Goal: Information Seeking & Learning: Find specific fact

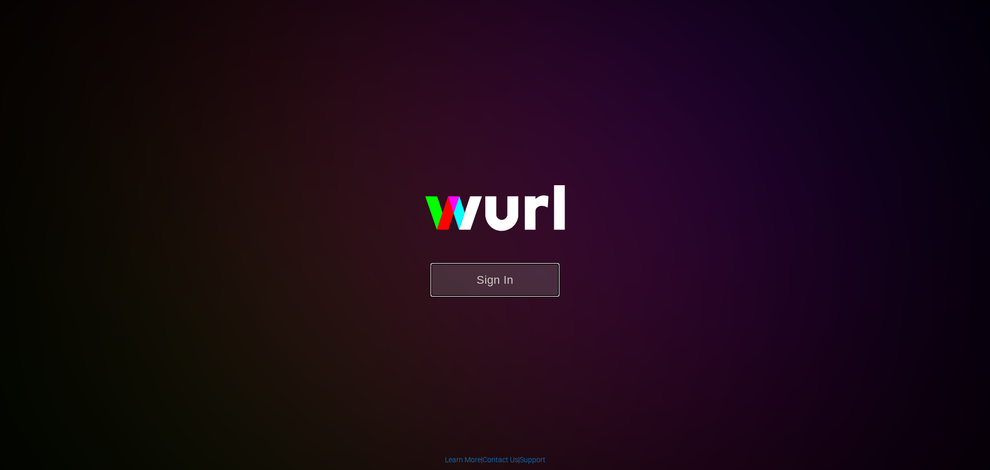
click at [516, 277] on button "Sign In" at bounding box center [495, 280] width 129 height 34
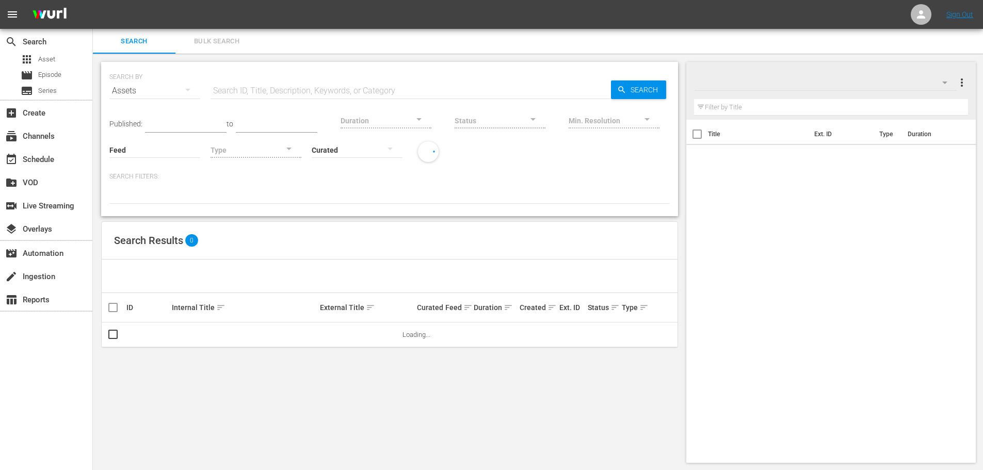
click at [240, 37] on span "Bulk Search" at bounding box center [217, 42] width 70 height 12
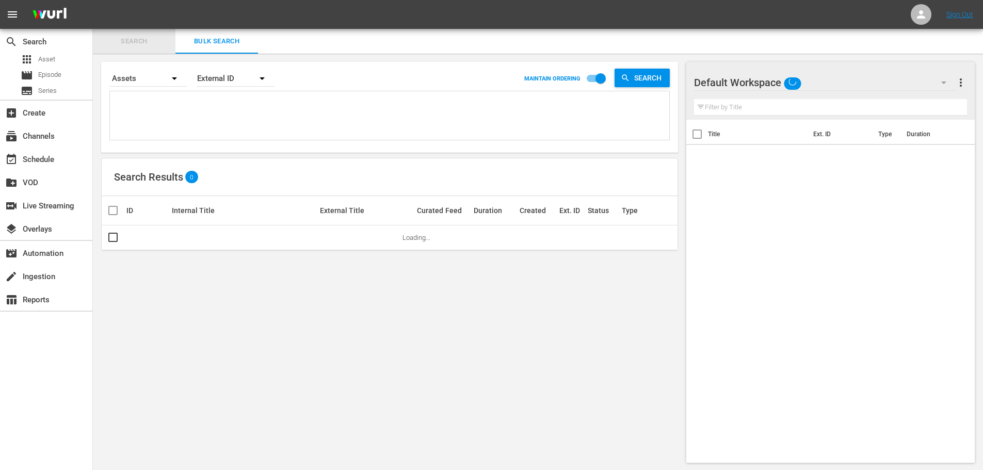
click at [142, 36] on span "Search" at bounding box center [134, 42] width 70 height 12
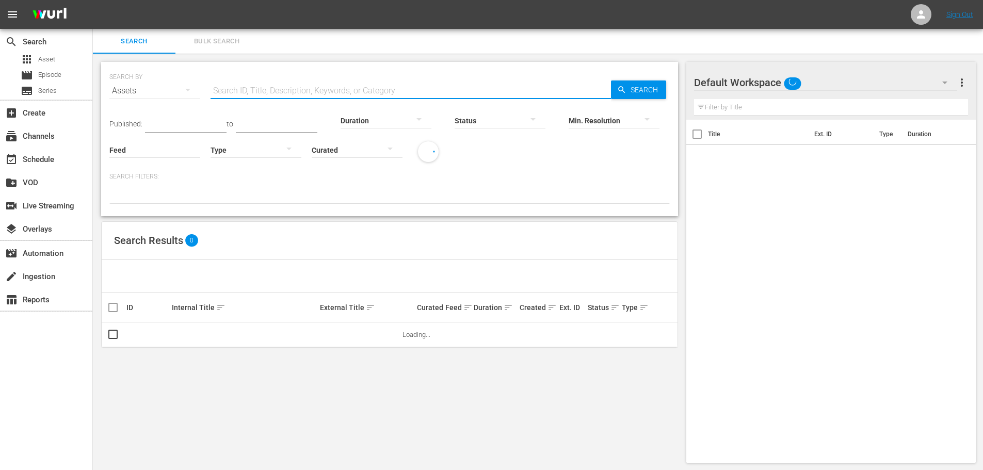
click at [249, 89] on input "text" at bounding box center [410, 90] width 400 height 25
paste input "Amagi Brilliant Park"
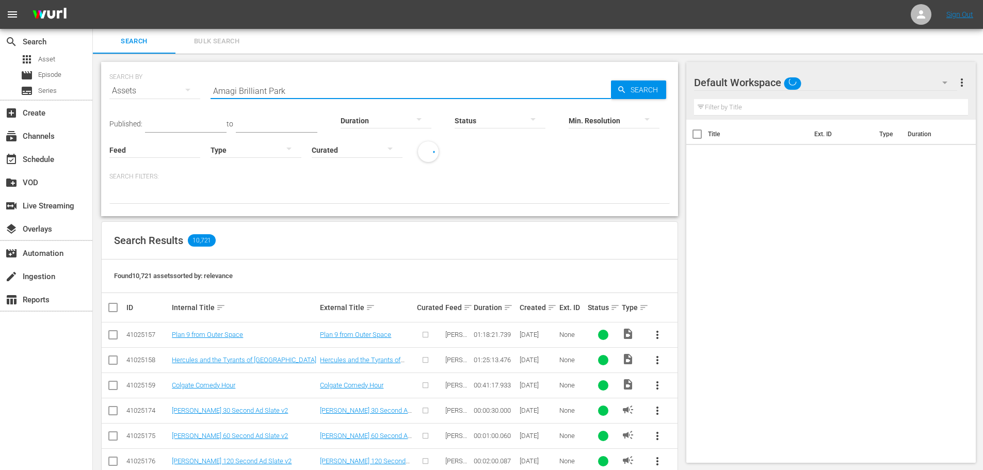
type input "Amagi Brilliant Park"
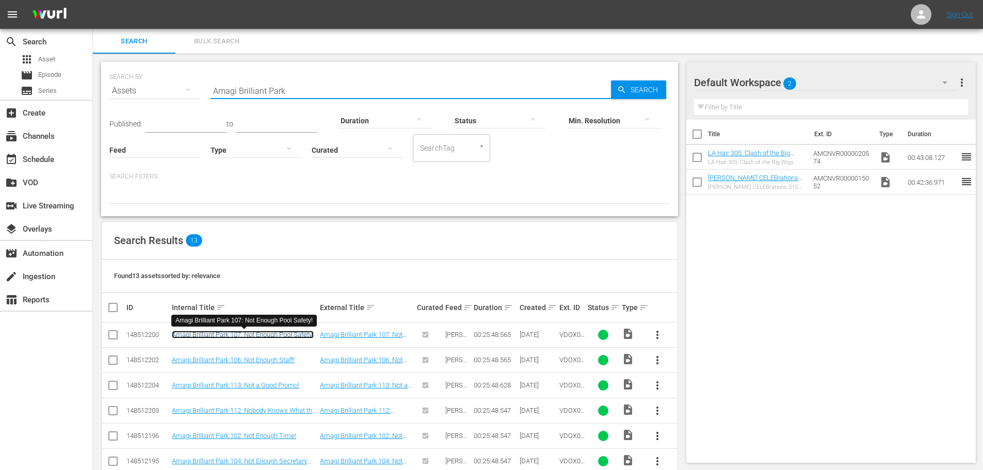
click at [276, 338] on link "Amagi Brilliant Park 107: Not Enough Pool Safety!" at bounding box center [243, 335] width 142 height 8
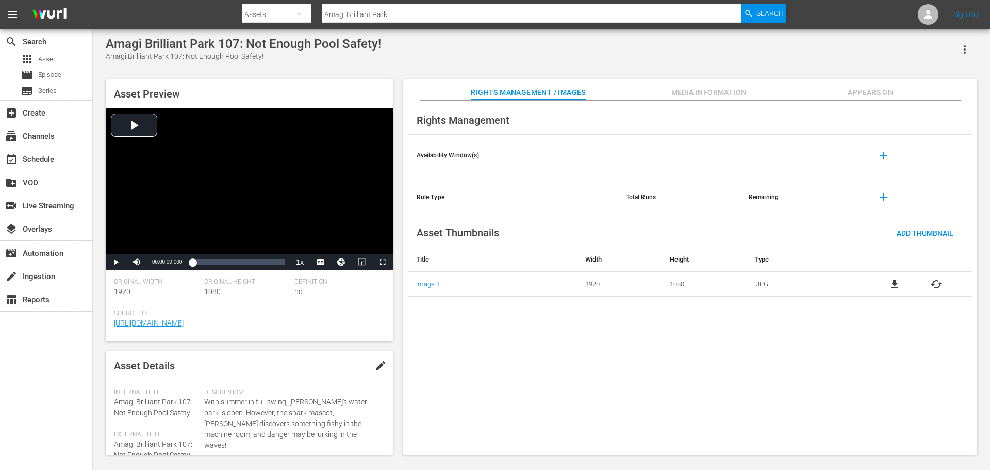
click at [726, 94] on span "Media Information" at bounding box center [709, 92] width 77 height 13
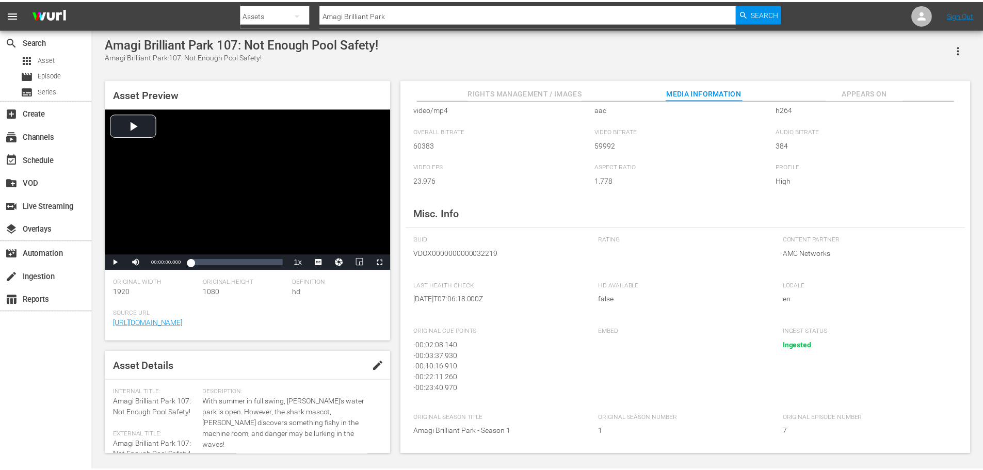
scroll to position [3, 0]
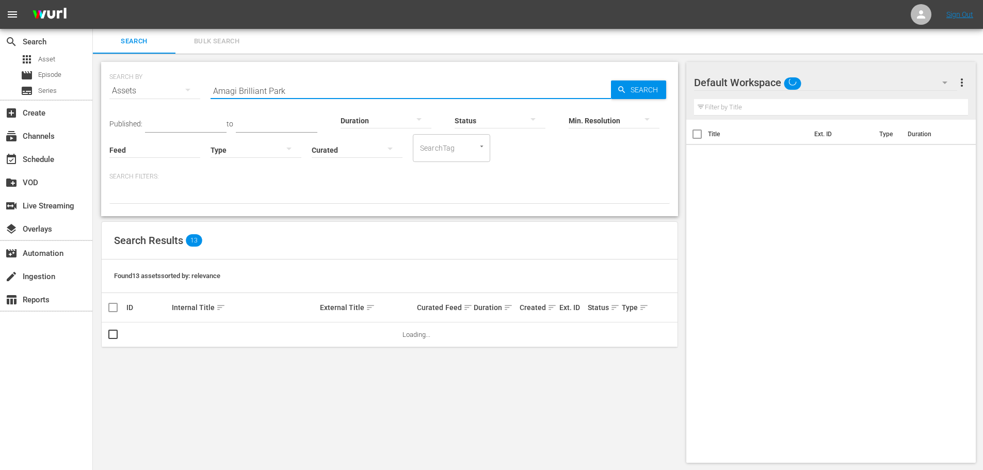
click at [299, 89] on input "Amagi Brilliant Park" at bounding box center [410, 90] width 400 height 25
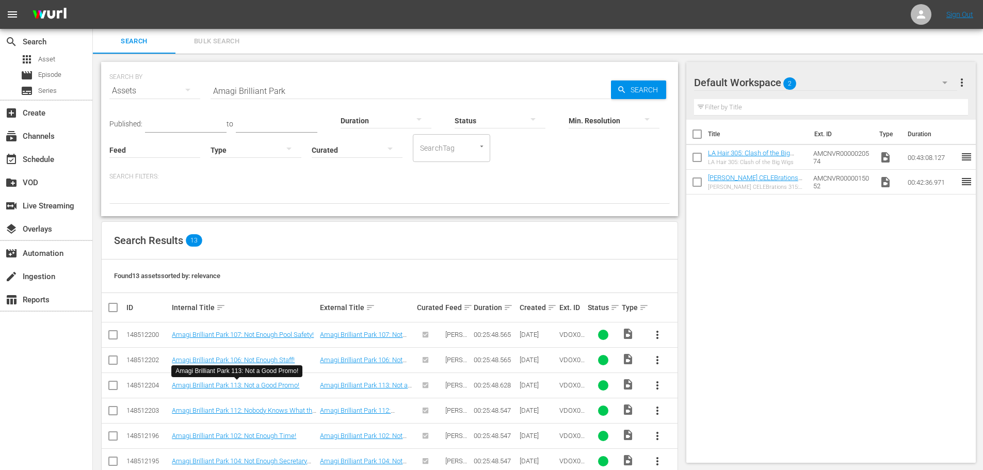
click at [281, 45] on div "Search Bulk Search" at bounding box center [538, 41] width 890 height 25
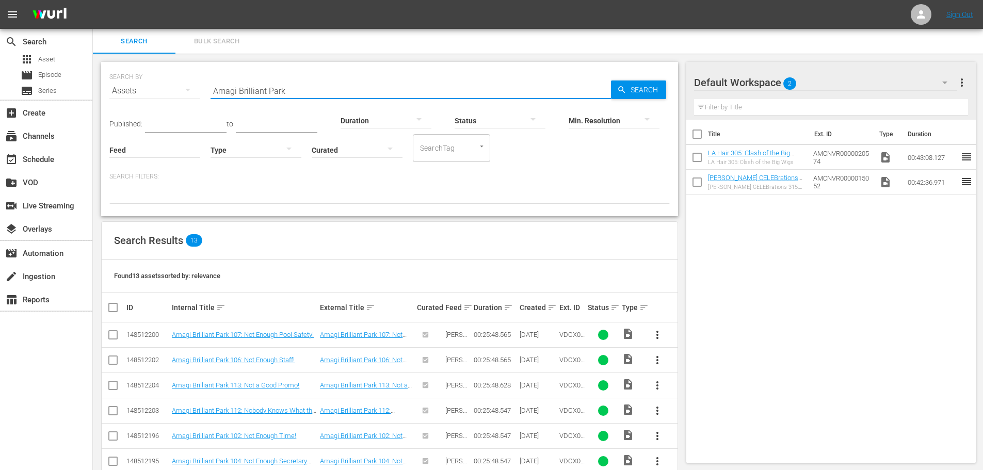
click at [254, 94] on input "Amagi Brilliant Park" at bounding box center [410, 90] width 400 height 25
drag, startPoint x: 322, startPoint y: 90, endPoint x: -116, endPoint y: 81, distance: 438.5
click at [0, 81] on html "menu Sign Out search Search apps Asset movie Episode subtitles Series add_box C…" at bounding box center [491, 235] width 983 height 470
paste input "Kokoro Connect"
click at [645, 95] on div "Min. Resolution" at bounding box center [613, 113] width 91 height 37
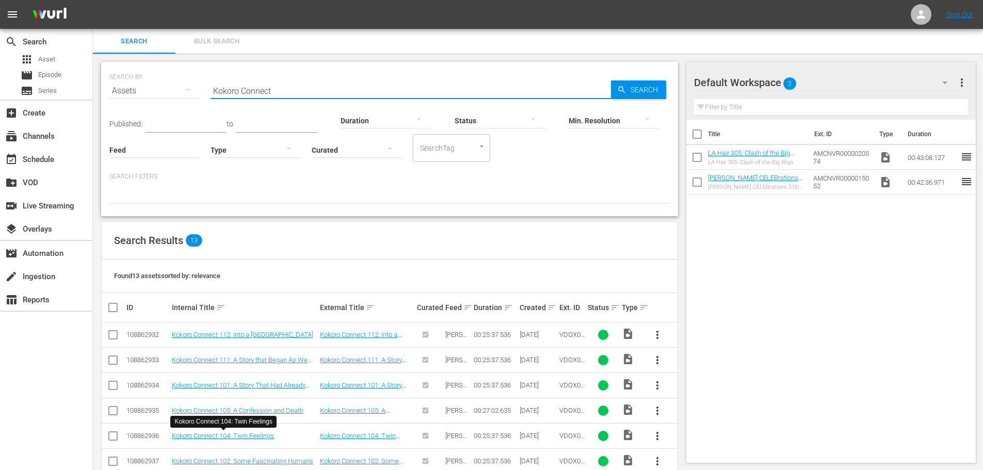
drag, startPoint x: 292, startPoint y: 86, endPoint x: -107, endPoint y: 73, distance: 399.4
click at [0, 73] on html "menu Sign Out search Search apps Asset movie Episode subtitles Series add_box C…" at bounding box center [491, 235] width 983 height 470
paste input "VDOX0000000000029367"
type input "VDOX0000000000029367"
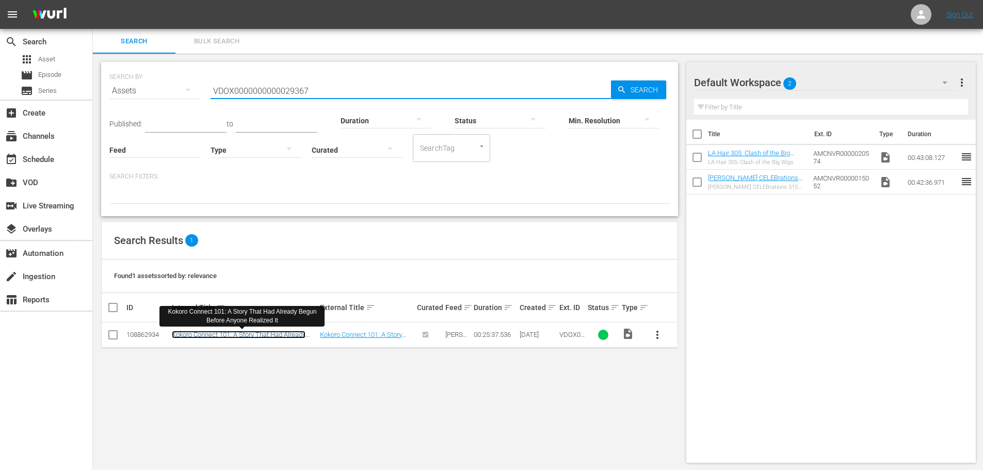
click at [274, 338] on link "Kokoro Connect 101: A Story That Had Already Begun Before Anyone Realized It" at bounding box center [239, 338] width 134 height 15
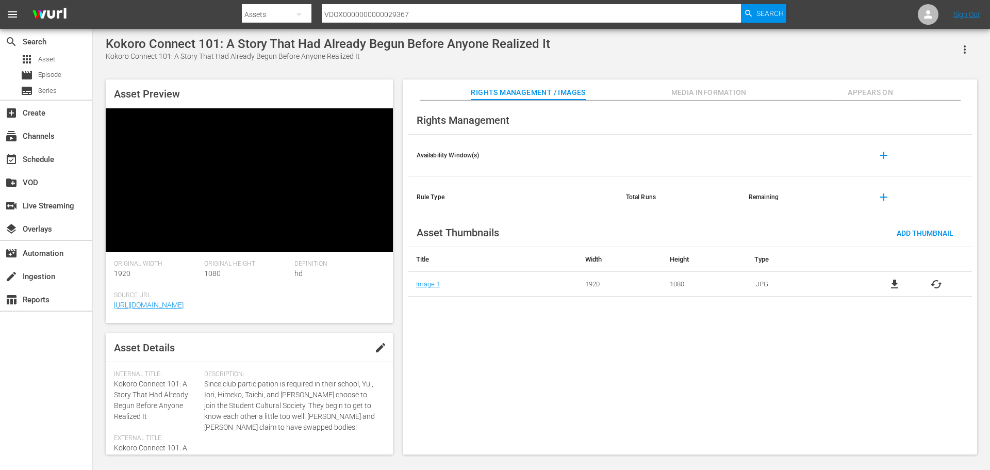
click at [723, 85] on button "Media Information" at bounding box center [709, 89] width 77 height 21
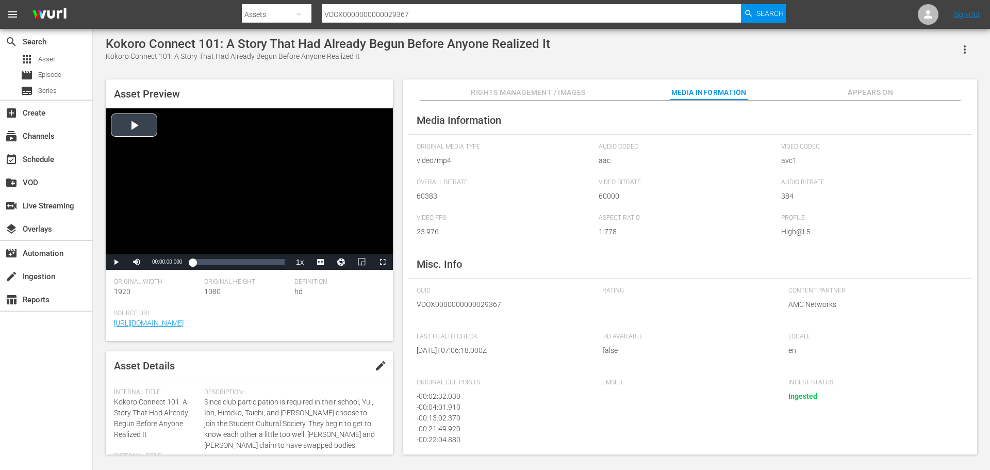
click at [140, 129] on div "Video Player" at bounding box center [249, 181] width 287 height 146
click at [176, 172] on div "Video Player" at bounding box center [249, 181] width 287 height 146
click at [59, 273] on div "create Ingestion" at bounding box center [46, 275] width 92 height 21
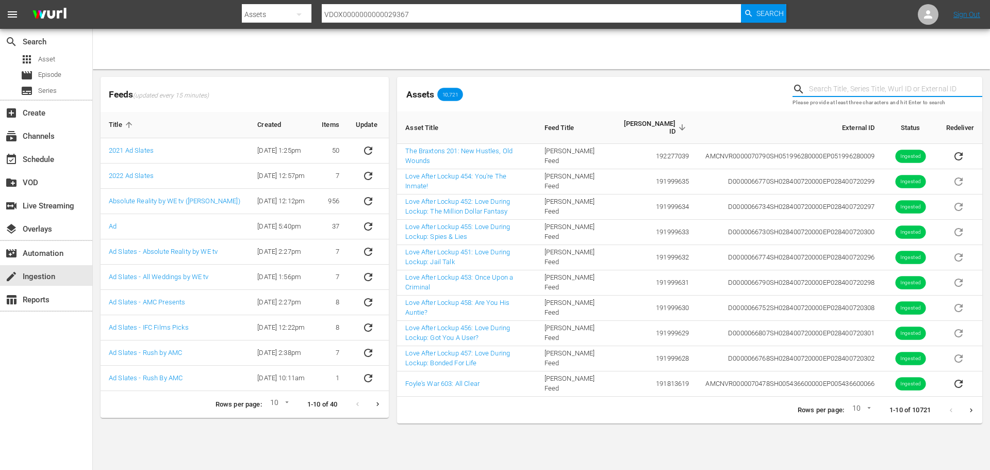
click at [864, 86] on input "text" at bounding box center [895, 88] width 173 height 15
paste input "VDOX0000000000029367"
type input "VDOX0000000000029367"
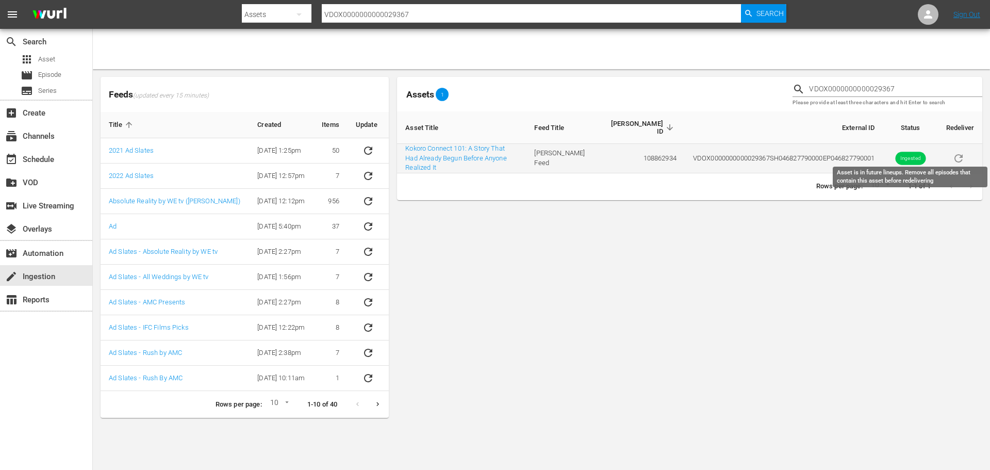
click at [965, 156] on span "sticky table" at bounding box center [958, 158] width 25 height 8
click at [960, 158] on span "sticky table" at bounding box center [958, 158] width 25 height 8
click at [958, 157] on span "sticky table" at bounding box center [958, 158] width 25 height 8
click at [960, 158] on span "sticky table" at bounding box center [958, 158] width 25 height 8
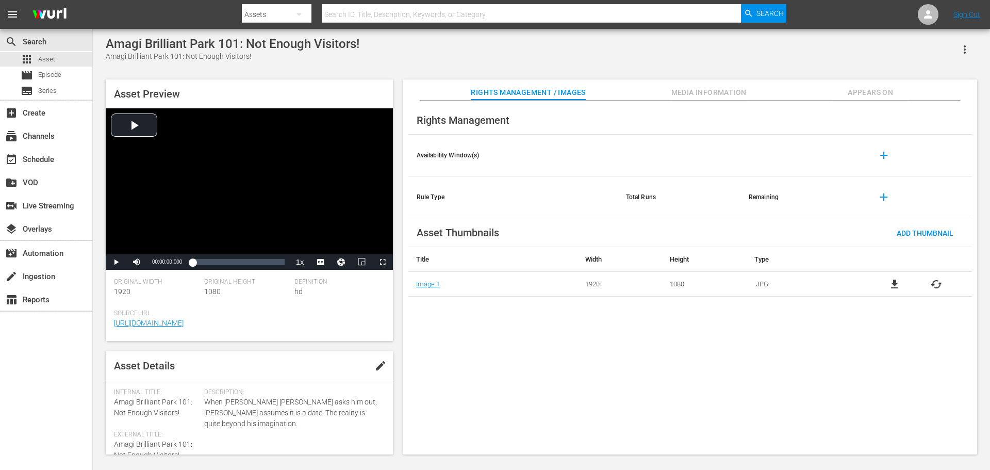
click at [672, 85] on button "Media Information" at bounding box center [709, 89] width 77 height 21
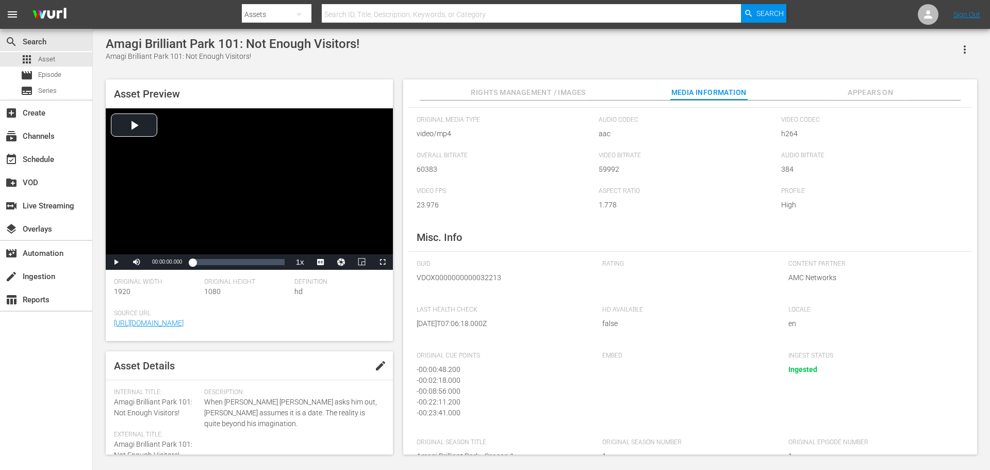
scroll to position [51, 0]
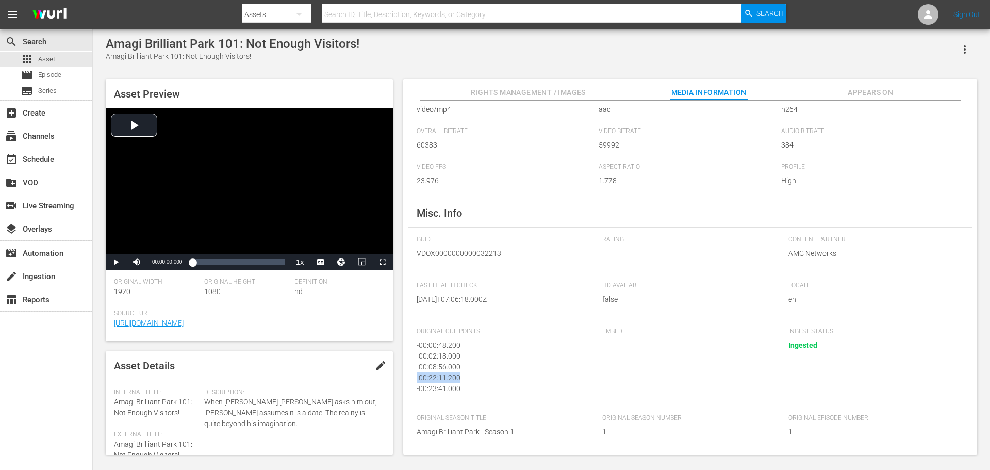
drag, startPoint x: 586, startPoint y: 364, endPoint x: 584, endPoint y: 377, distance: 12.5
click at [584, 377] on div "- 00:00:48.200 - 00:02:18.000 - 00:08:56.000 - 00:22:11.200 - 00:23:41.000" at bounding box center [502, 366] width 170 height 52
click at [559, 369] on div "- 00:08:56.000" at bounding box center [499, 367] width 165 height 11
click at [448, 357] on div "- 00:02:18.000" at bounding box center [499, 353] width 165 height 11
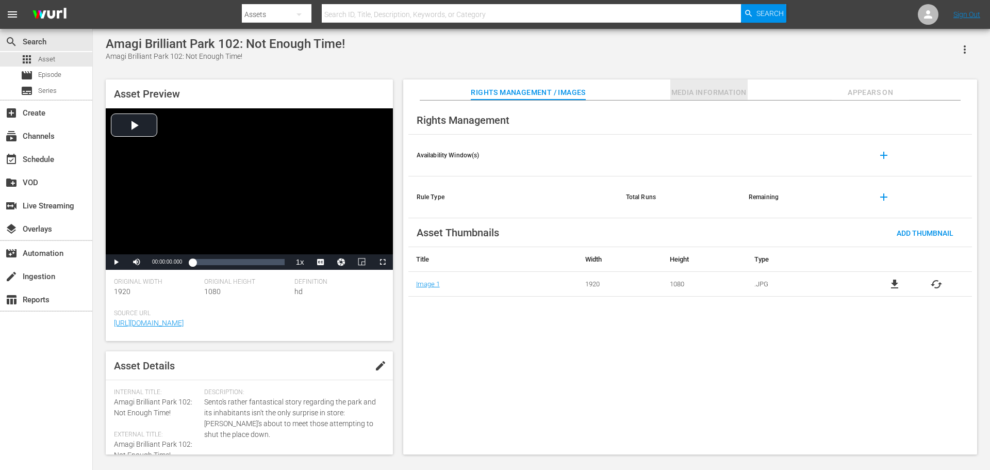
click at [683, 95] on span "Media Information" at bounding box center [709, 92] width 77 height 13
click at [716, 91] on span "Media Information" at bounding box center [709, 92] width 77 height 13
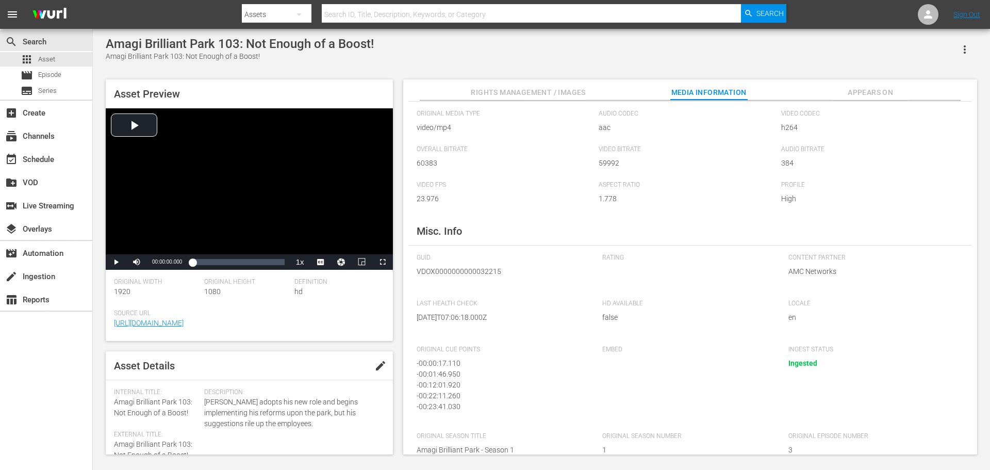
scroll to position [51, 0]
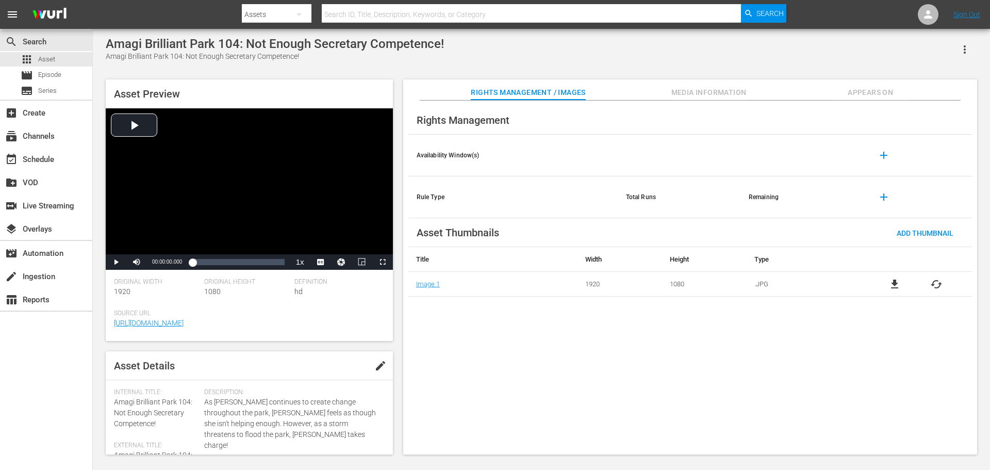
click at [692, 91] on span "Media Information" at bounding box center [709, 92] width 77 height 13
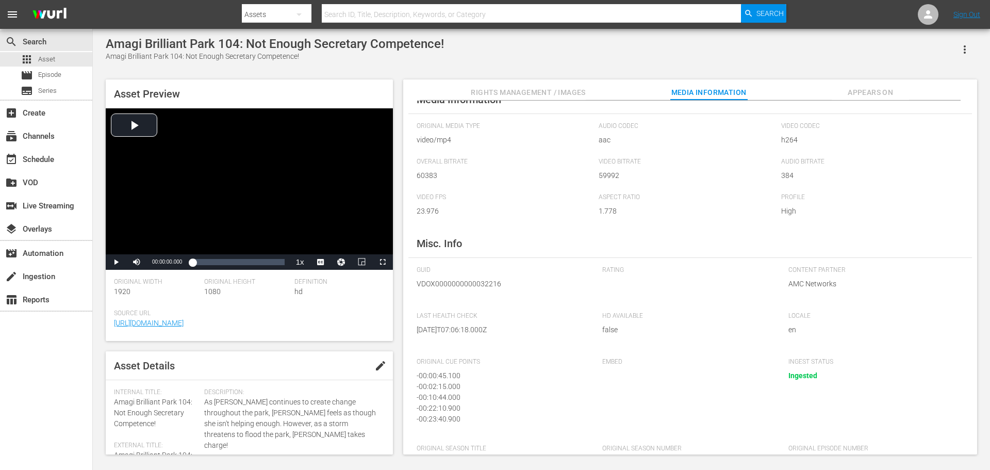
scroll to position [51, 0]
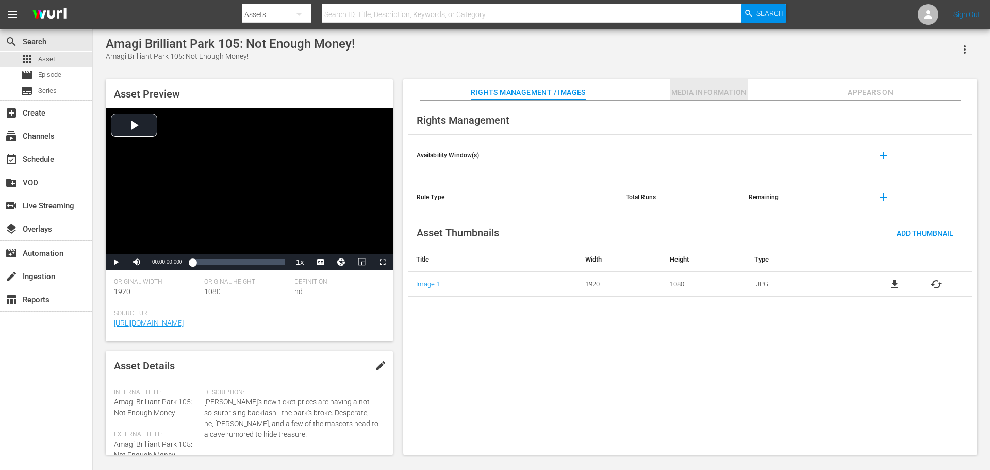
click at [681, 93] on span "Media Information" at bounding box center [709, 92] width 77 height 13
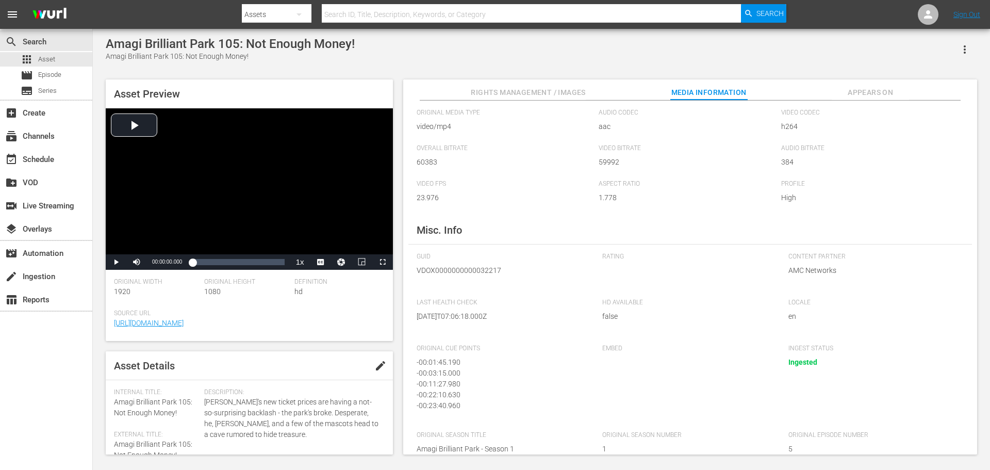
scroll to position [51, 0]
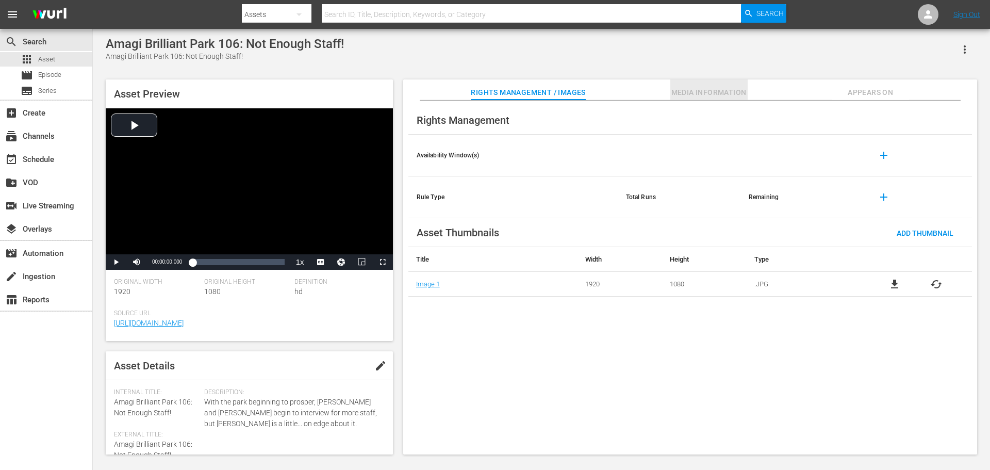
click at [682, 92] on span "Media Information" at bounding box center [709, 92] width 77 height 13
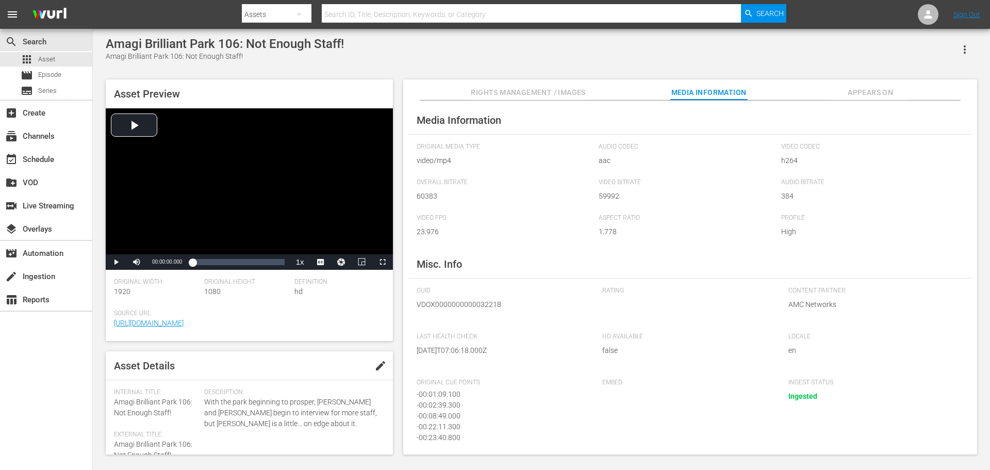
scroll to position [3, 0]
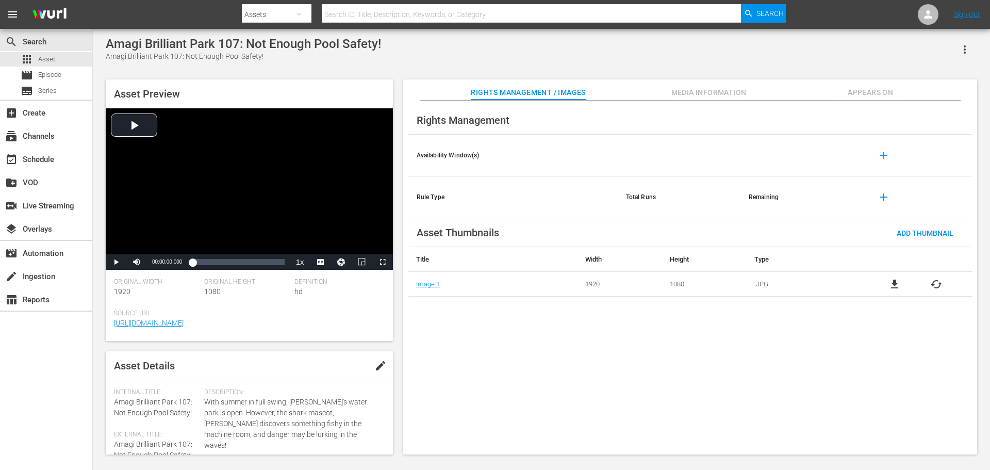
click at [701, 91] on span "Media Information" at bounding box center [709, 92] width 77 height 13
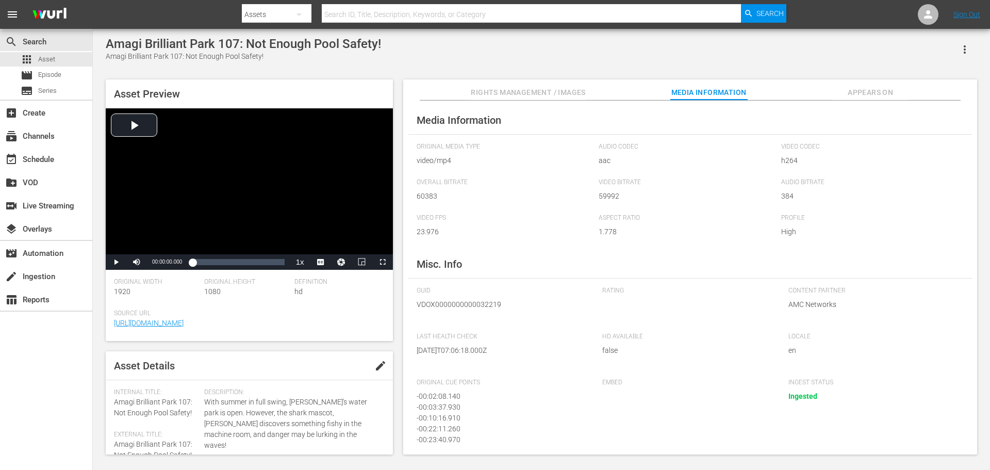
scroll to position [3, 0]
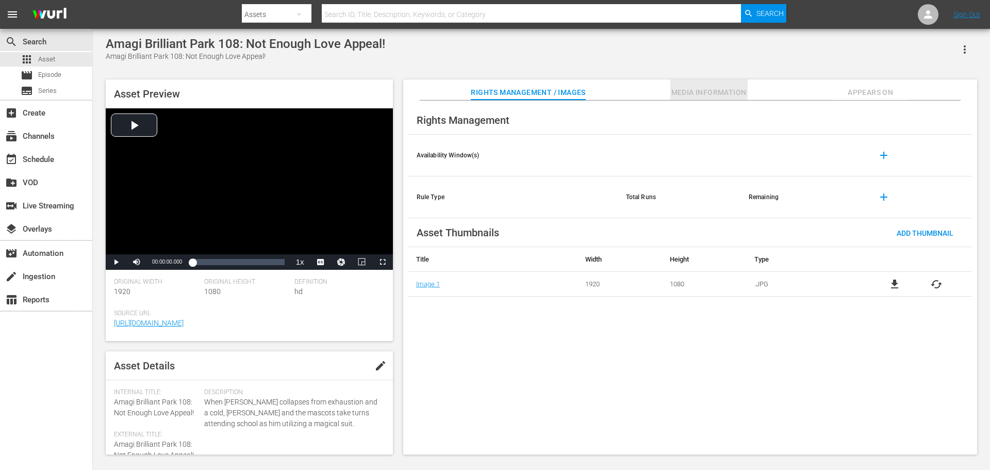
click at [723, 87] on span "Media Information" at bounding box center [709, 92] width 77 height 13
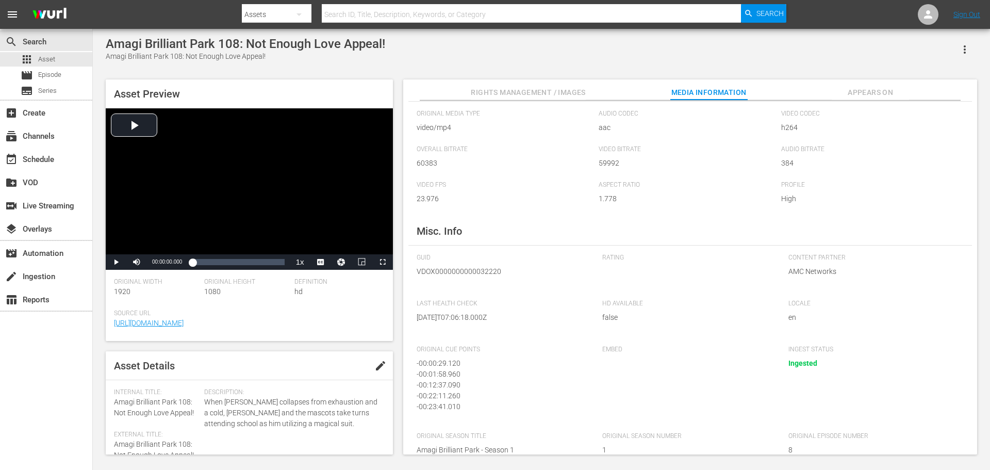
scroll to position [51, 0]
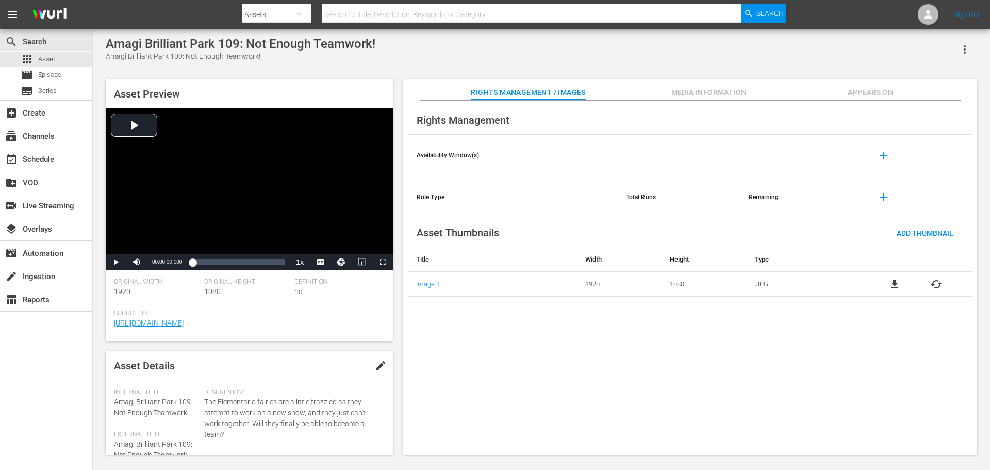
click at [688, 88] on span "Media Information" at bounding box center [709, 92] width 77 height 13
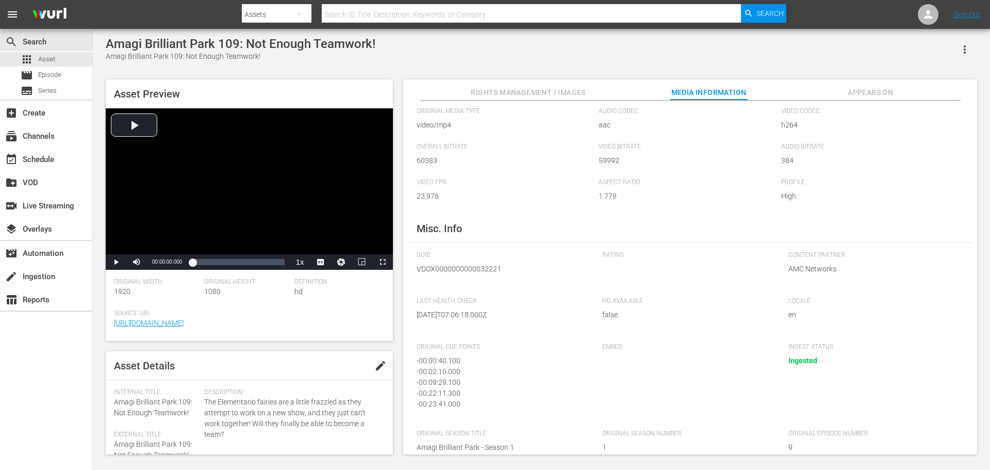
scroll to position [51, 0]
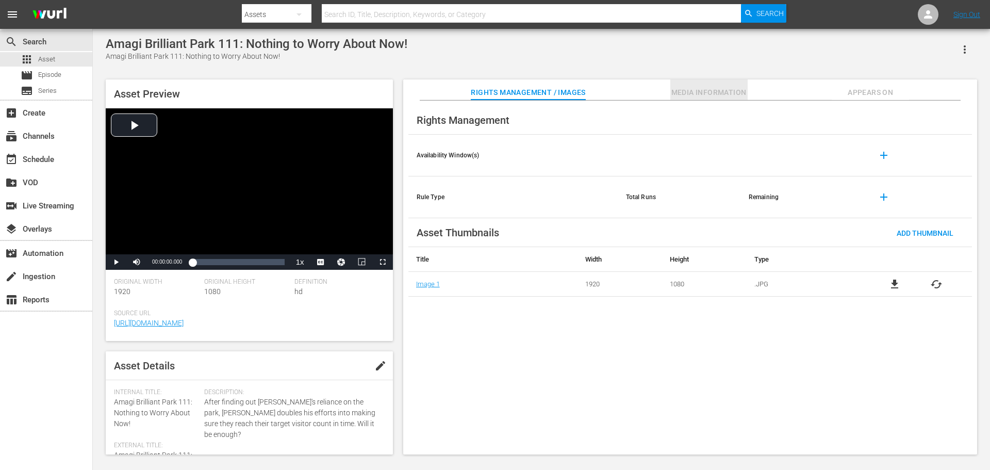
click at [693, 95] on span "Media Information" at bounding box center [709, 92] width 77 height 13
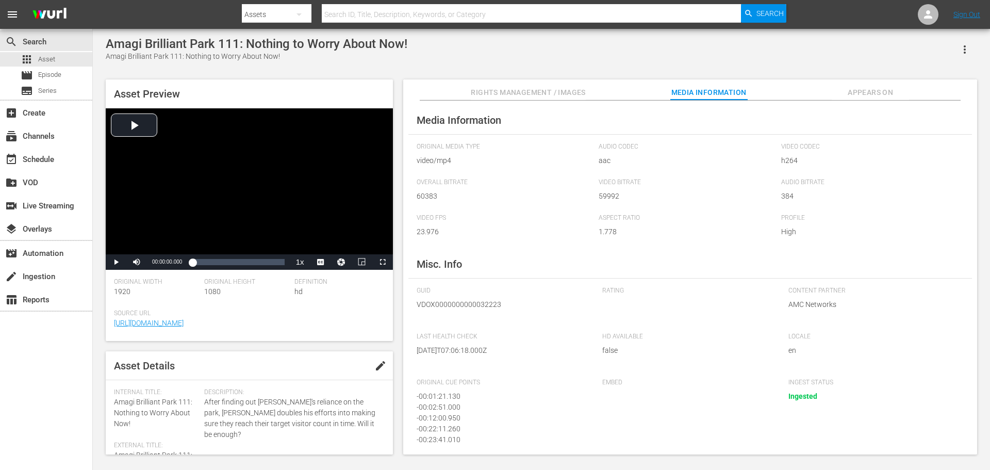
scroll to position [51, 0]
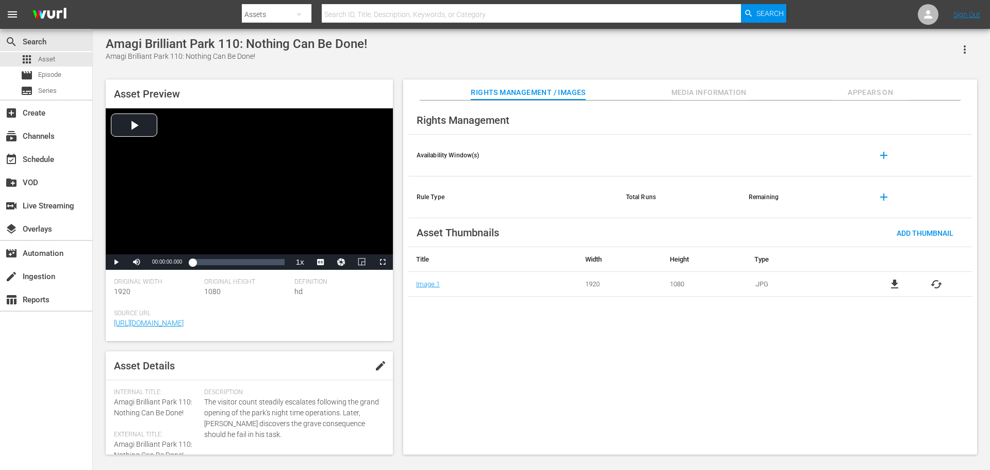
click at [695, 79] on div "Asset Preview Video Player is loading. Play Video Play Mute Current Time 00:00:…" at bounding box center [542, 261] width 882 height 375
click at [696, 91] on span "Media Information" at bounding box center [709, 92] width 77 height 13
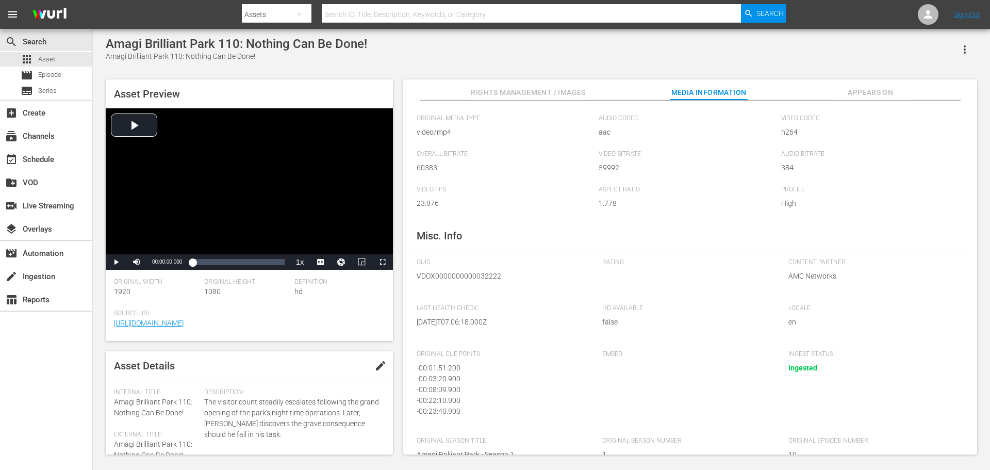
scroll to position [51, 0]
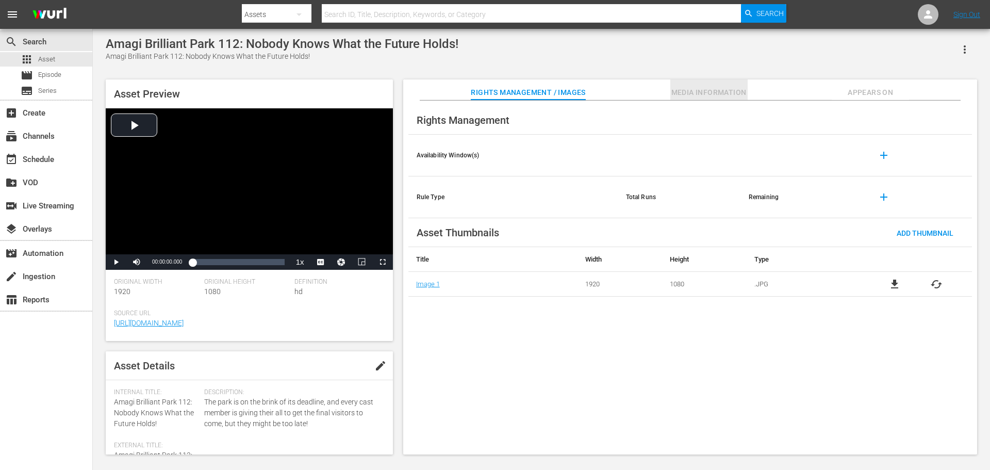
click at [705, 86] on button "Media Information" at bounding box center [709, 89] width 77 height 21
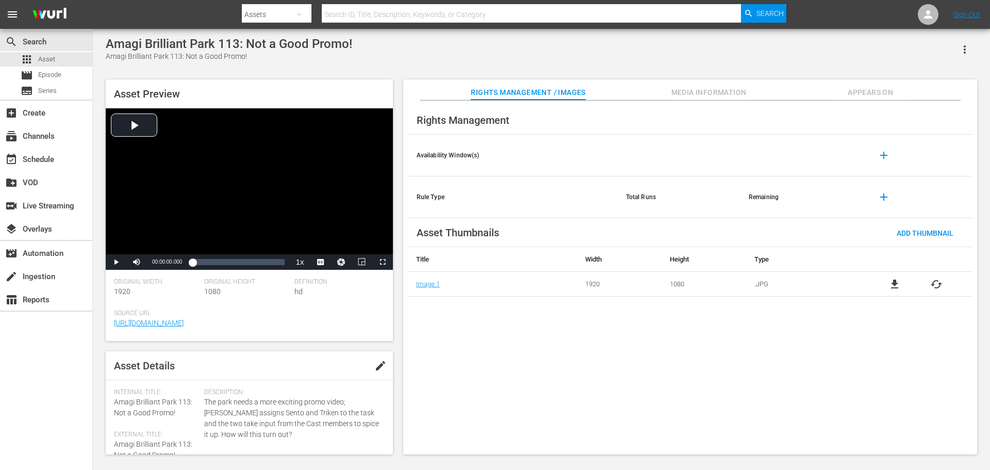
click at [696, 88] on span "Media Information" at bounding box center [709, 92] width 77 height 13
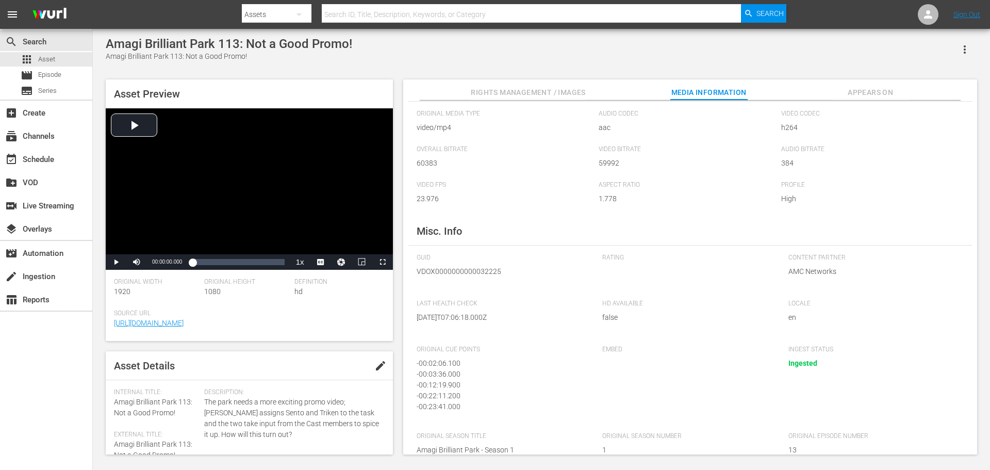
scroll to position [51, 0]
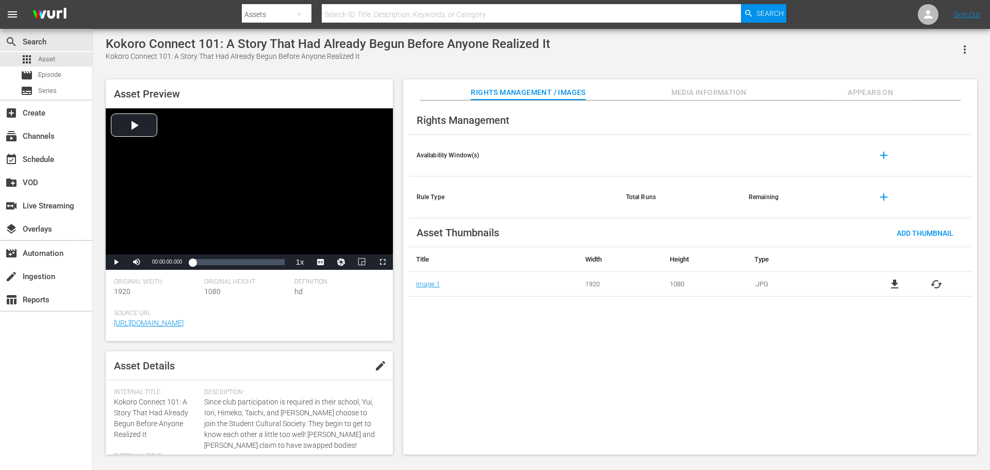
click at [666, 85] on div "Rights Management / Images Media Information Appears On" at bounding box center [690, 89] width 522 height 21
click at [675, 93] on span "Media Information" at bounding box center [709, 92] width 77 height 13
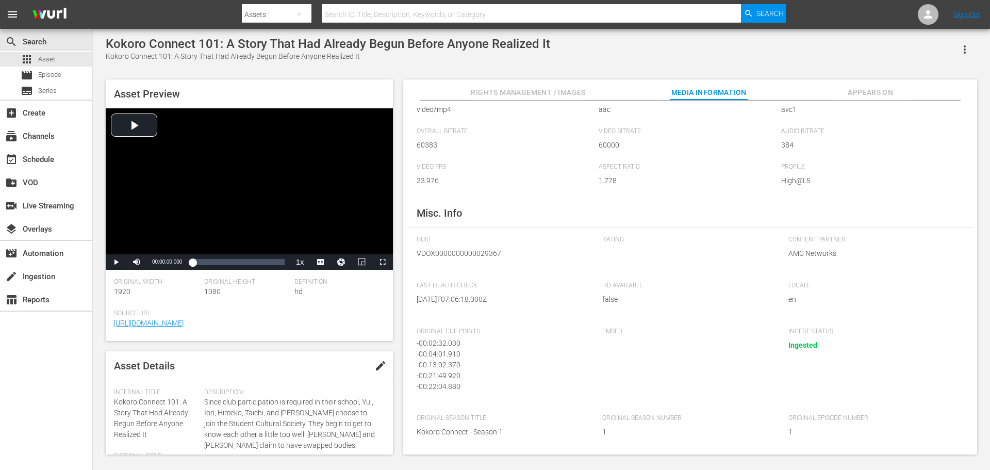
scroll to position [3, 0]
click at [524, 93] on span "Rights Management / Images" at bounding box center [528, 92] width 115 height 13
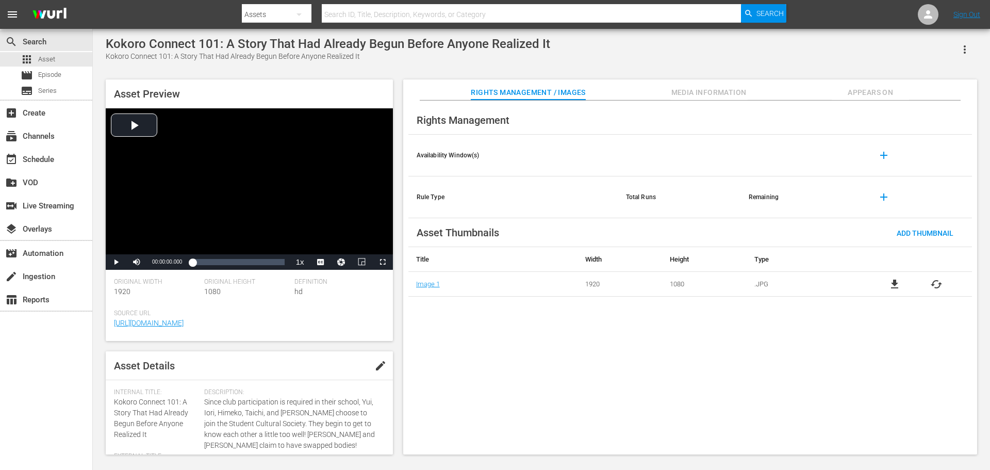
click at [682, 89] on span "Media Information" at bounding box center [709, 92] width 77 height 13
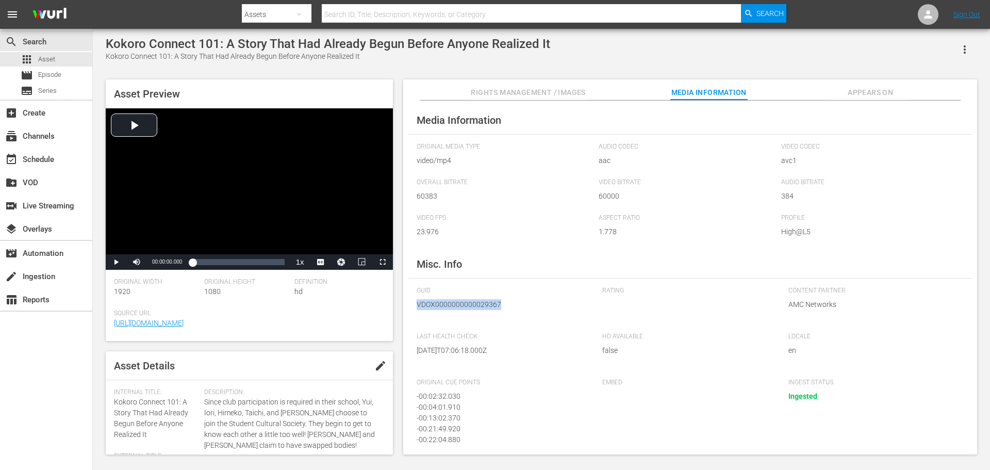
drag, startPoint x: 500, startPoint y: 307, endPoint x: 415, endPoint y: 306, distance: 85.1
click at [415, 306] on div "Media Information Original Media Type video/mp4 Audio Codec aac Video Codec avc…" at bounding box center [690, 278] width 574 height 354
copy span "VDOX0000000000029367"
